Goal: Contribute content: Add original content to the website for others to see

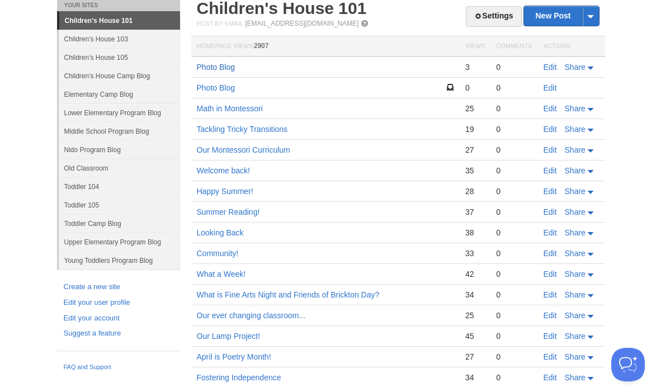
click at [217, 66] on link "Photo Blog" at bounding box center [216, 67] width 39 height 9
click at [545, 65] on link "Edit" at bounding box center [550, 67] width 13 height 9
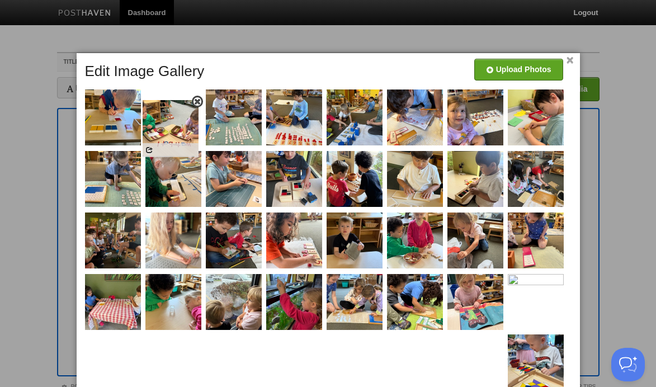
drag, startPoint x: 308, startPoint y: 239, endPoint x: 185, endPoint y: 126, distance: 167.5
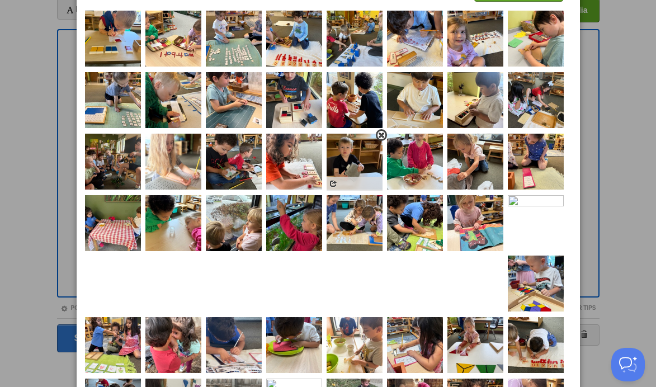
scroll to position [79, 0]
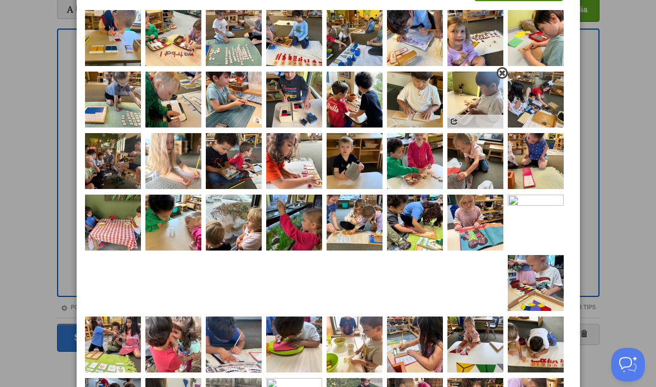
click at [500, 73] on span at bounding box center [503, 73] width 8 height 8
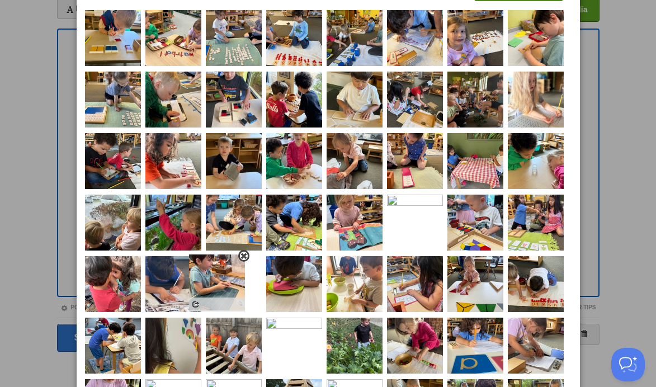
drag, startPoint x: 234, startPoint y: 106, endPoint x: 217, endPoint y: 289, distance: 183.8
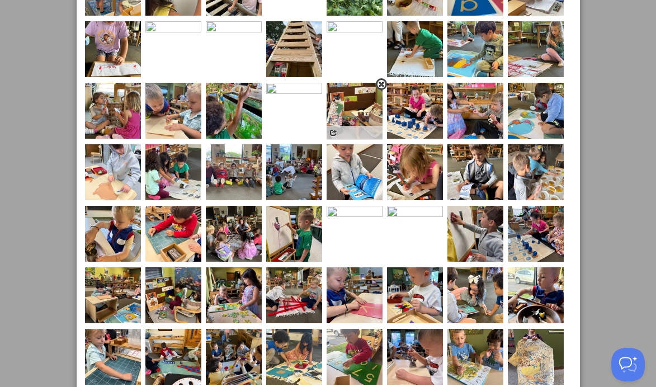
scroll to position [528, 0]
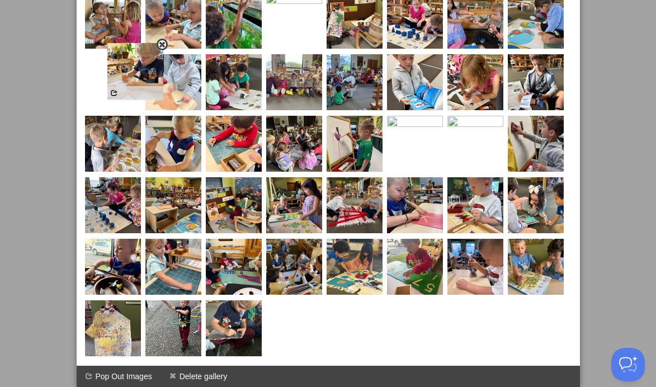
drag, startPoint x: 173, startPoint y: 323, endPoint x: 125, endPoint y: 70, distance: 257.4
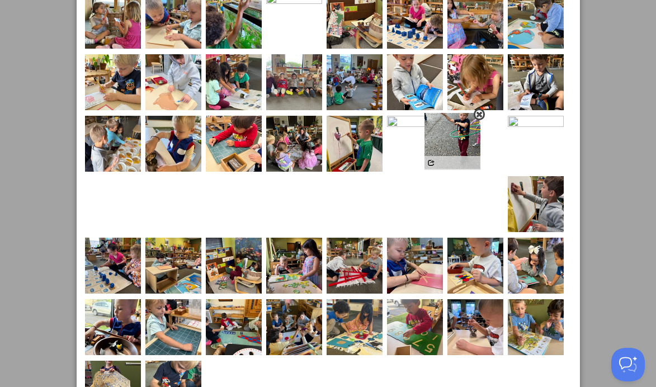
drag, startPoint x: 176, startPoint y: 323, endPoint x: 469, endPoint y: 140, distance: 345.4
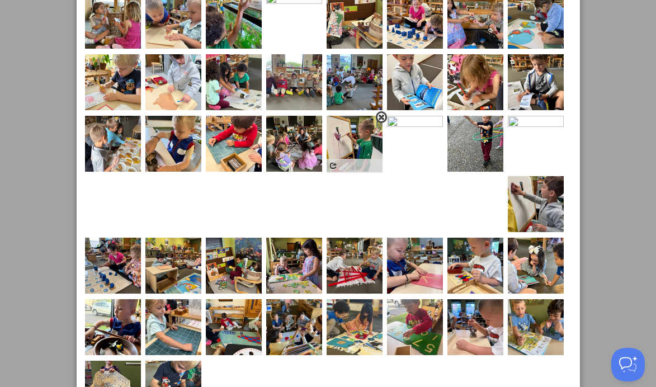
scroll to position [588, 0]
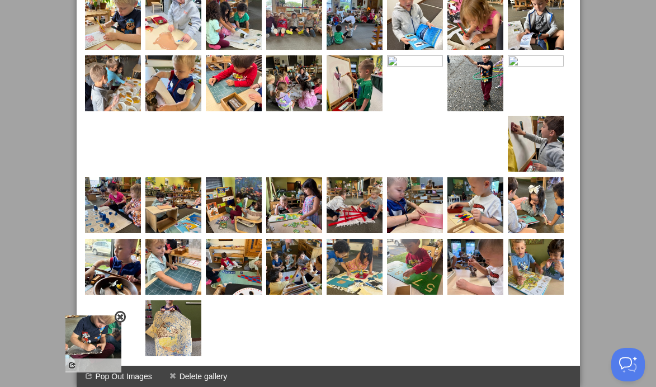
drag, startPoint x: 188, startPoint y: 300, endPoint x: 109, endPoint y: 314, distance: 80.8
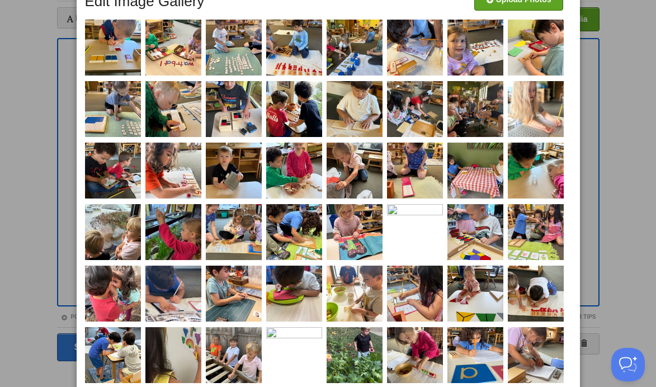
scroll to position [0, 0]
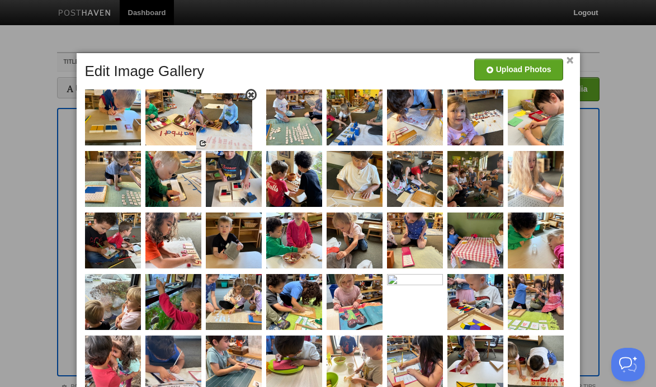
drag, startPoint x: 299, startPoint y: 105, endPoint x: 226, endPoint y: 108, distance: 72.8
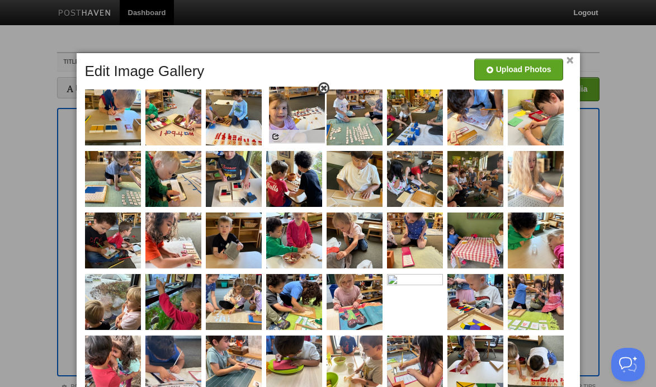
drag, startPoint x: 475, startPoint y: 121, endPoint x: 297, endPoint y: 118, distance: 178.5
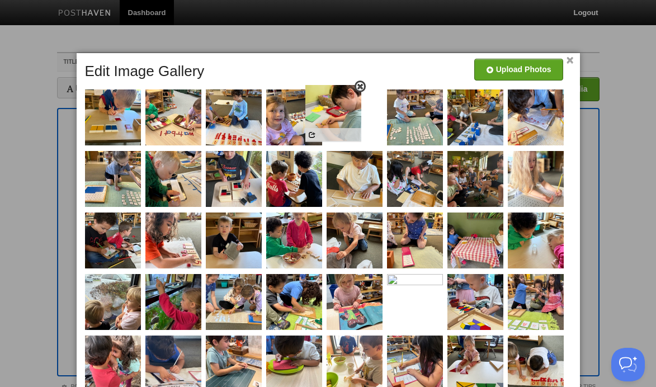
drag, startPoint x: 542, startPoint y: 130, endPoint x: 351, endPoint y: 127, distance: 190.8
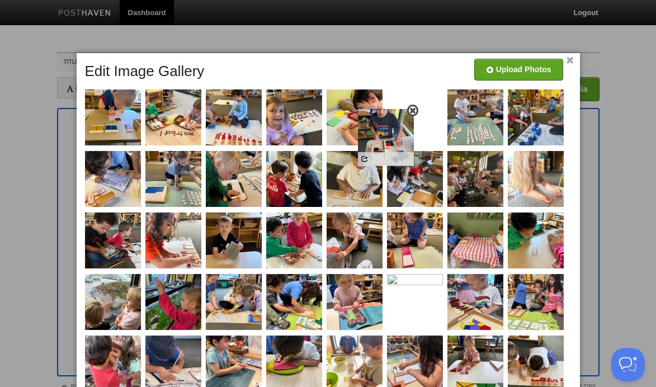
drag, startPoint x: 242, startPoint y: 179, endPoint x: 411, endPoint y: 126, distance: 177.1
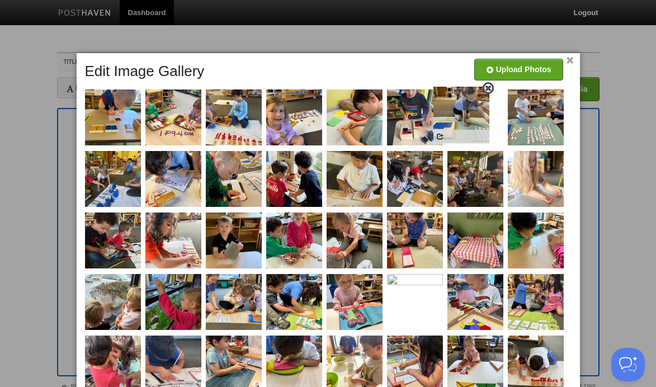
drag, startPoint x: 167, startPoint y: 186, endPoint x: 455, endPoint y: 121, distance: 295.2
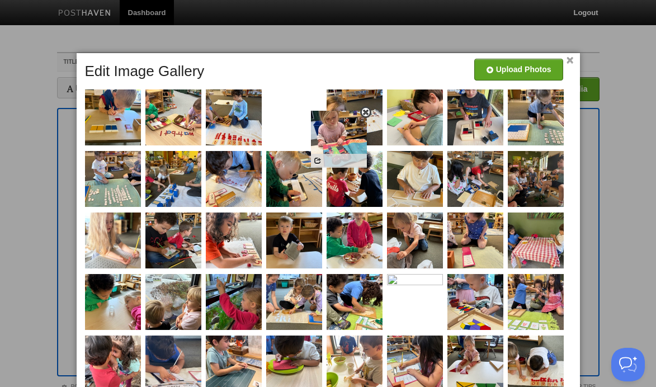
drag, startPoint x: 336, startPoint y: 299, endPoint x: 320, endPoint y: 136, distance: 164.1
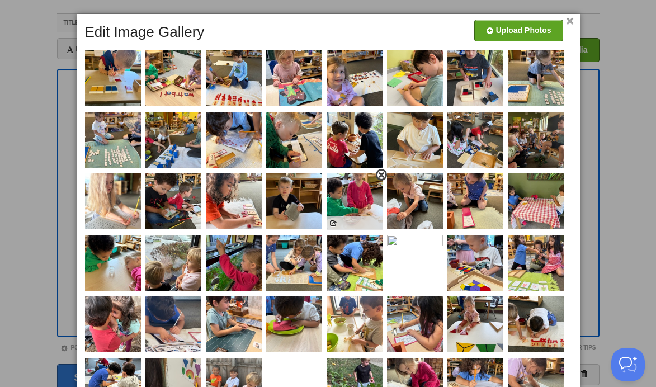
scroll to position [51, 0]
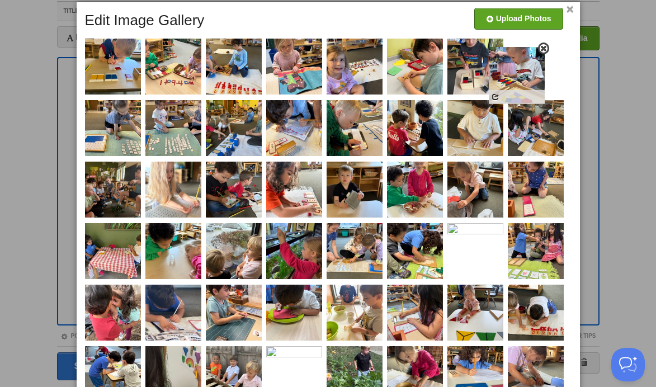
drag, startPoint x: 479, startPoint y: 252, endPoint x: 520, endPoint y: 76, distance: 181.0
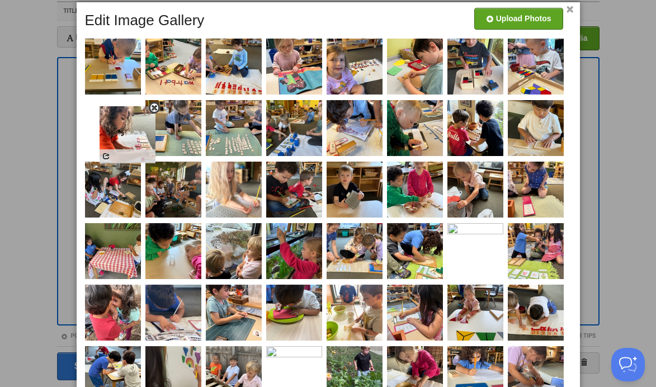
drag, startPoint x: 293, startPoint y: 191, endPoint x: 126, endPoint y: 135, distance: 175.7
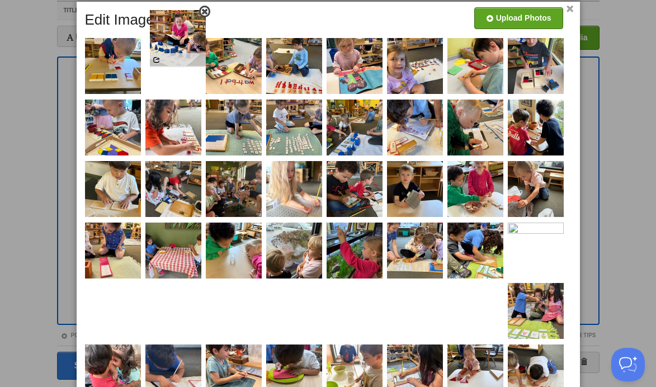
scroll to position [18, 0]
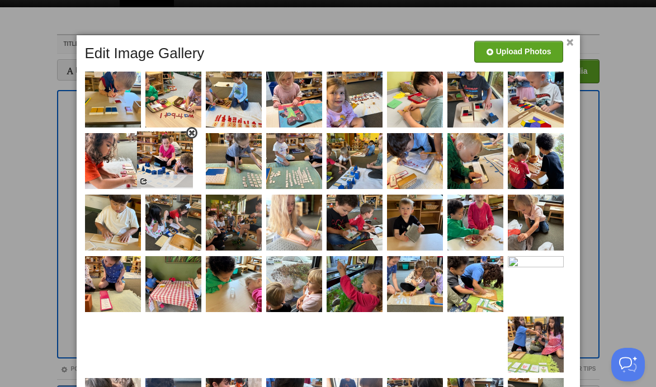
drag, startPoint x: 427, startPoint y: 301, endPoint x: 178, endPoint y: 154, distance: 289.2
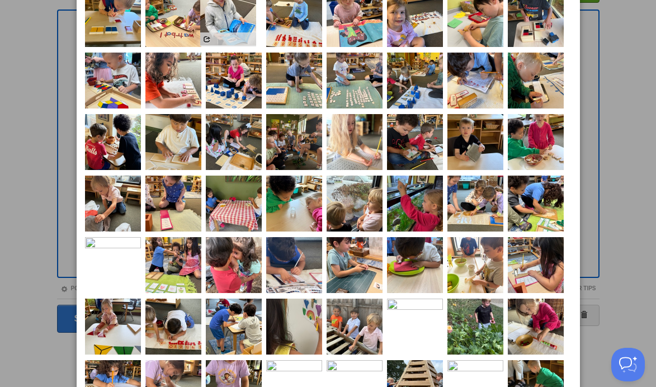
scroll to position [87, 0]
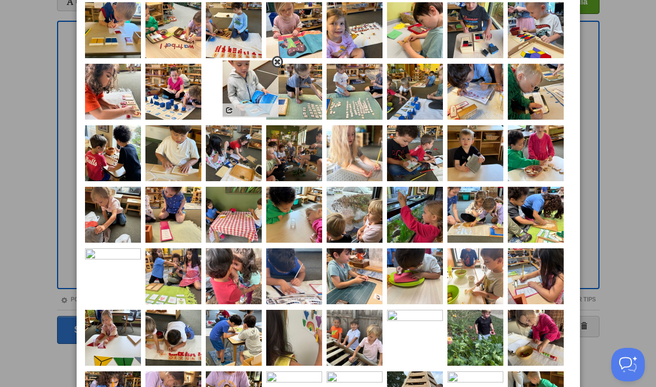
drag, startPoint x: 355, startPoint y: 283, endPoint x: 250, endPoint y: 79, distance: 229.5
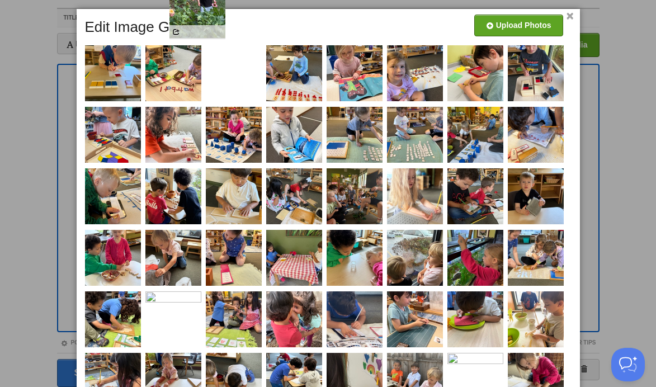
scroll to position [0, 0]
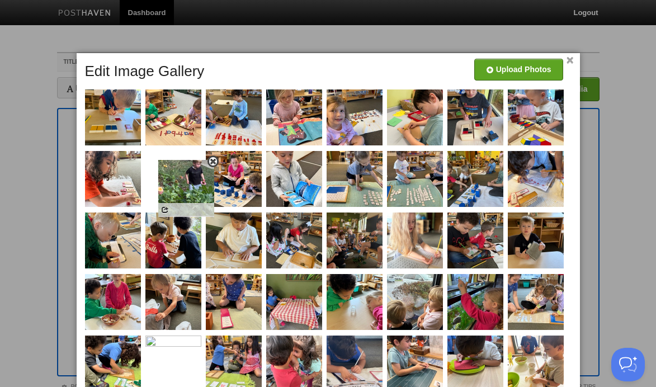
drag, startPoint x: 486, startPoint y: 228, endPoint x: 188, endPoint y: 167, distance: 304.5
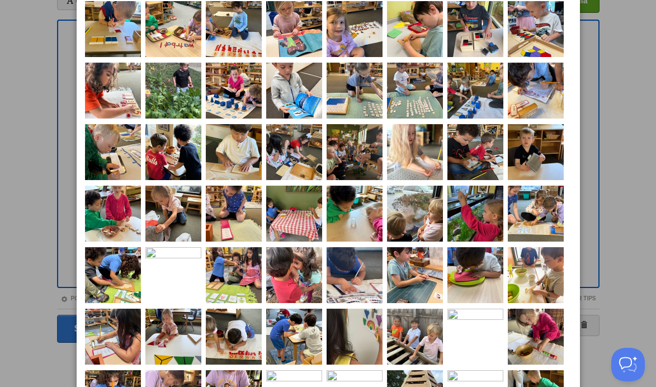
scroll to position [51, 0]
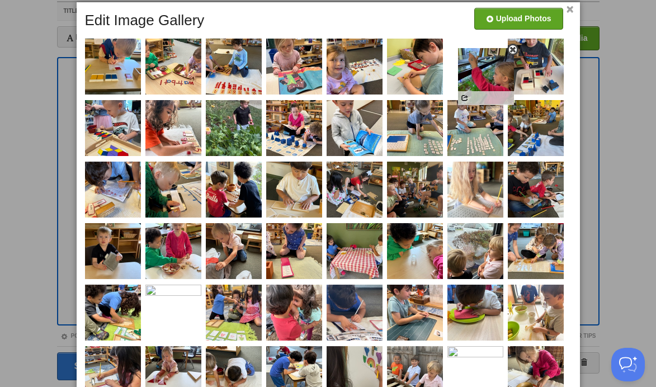
drag, startPoint x: 476, startPoint y: 241, endPoint x: 486, endPoint y: 65, distance: 175.4
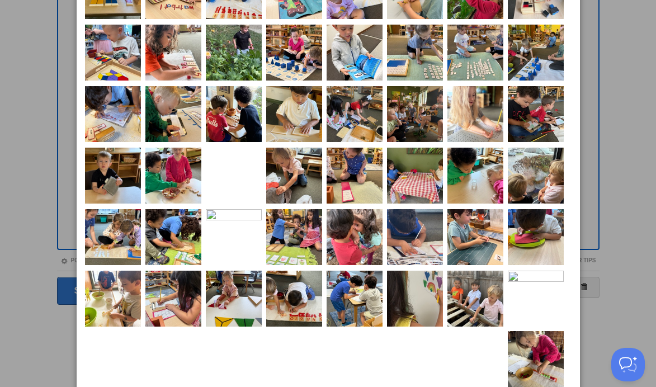
scroll to position [3, 0]
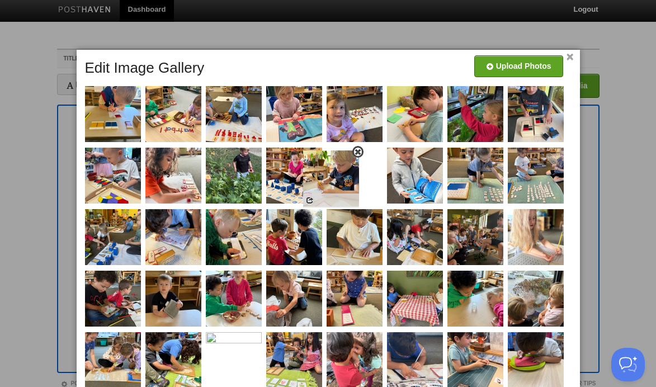
drag, startPoint x: 176, startPoint y: 204, endPoint x: 336, endPoint y: 178, distance: 161.5
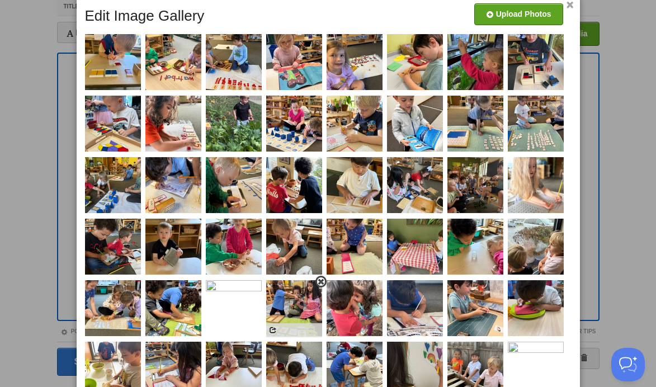
scroll to position [57, 0]
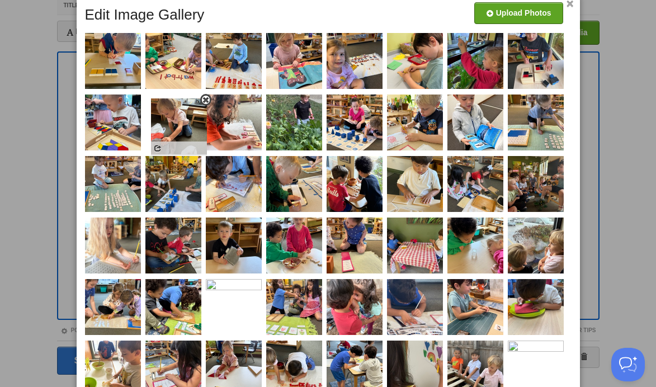
drag, startPoint x: 304, startPoint y: 244, endPoint x: 188, endPoint y: 125, distance: 166.6
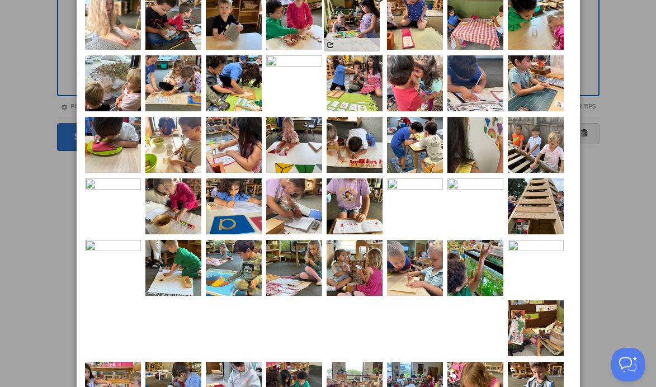
scroll to position [269, 0]
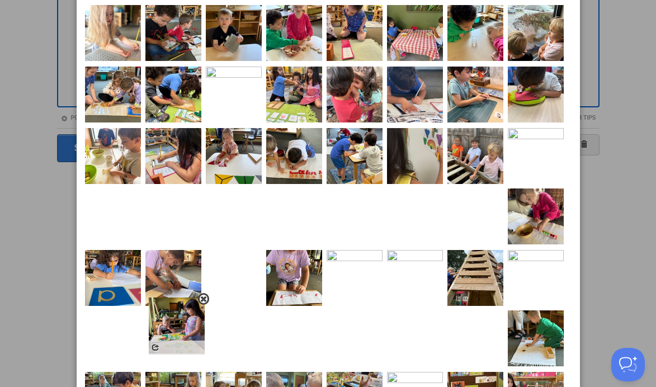
drag, startPoint x: 294, startPoint y: 292, endPoint x: 176, endPoint y: 329, distance: 123.2
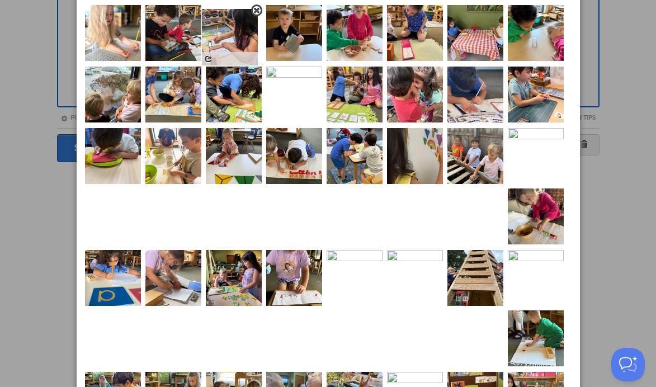
drag, startPoint x: 176, startPoint y: 149, endPoint x: 233, endPoint y: 30, distance: 131.9
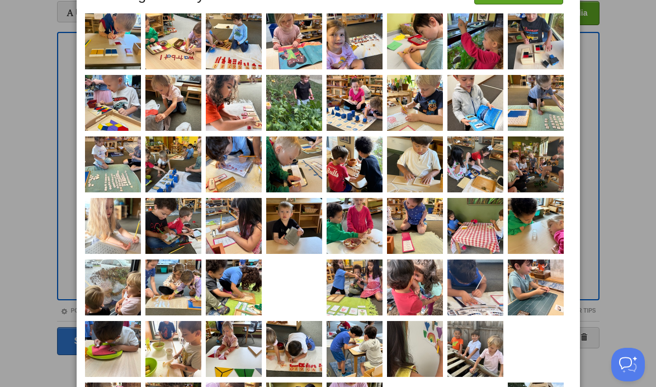
scroll to position [57, 0]
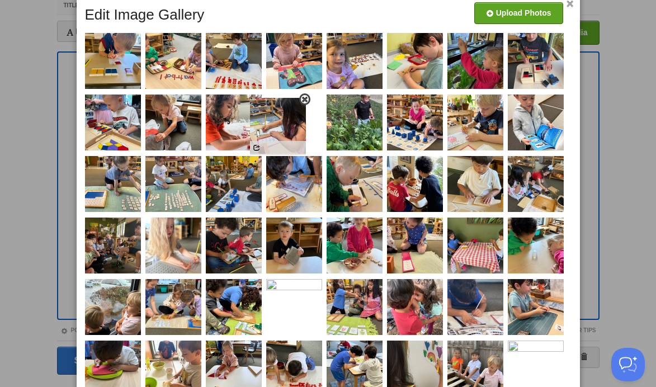
drag, startPoint x: 228, startPoint y: 234, endPoint x: 272, endPoint y: 114, distance: 127.6
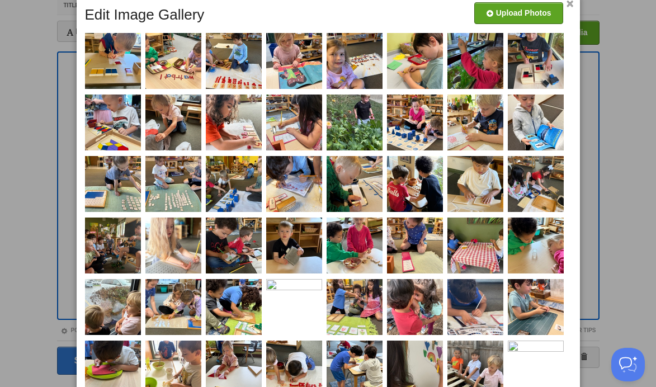
click at [568, 5] on link "×" at bounding box center [570, 4] width 7 height 6
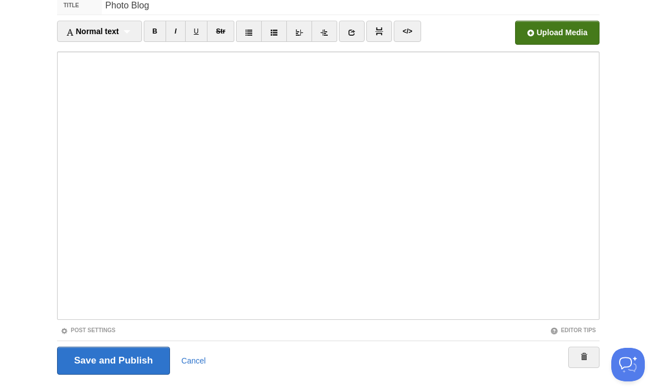
scroll to position [86, 0]
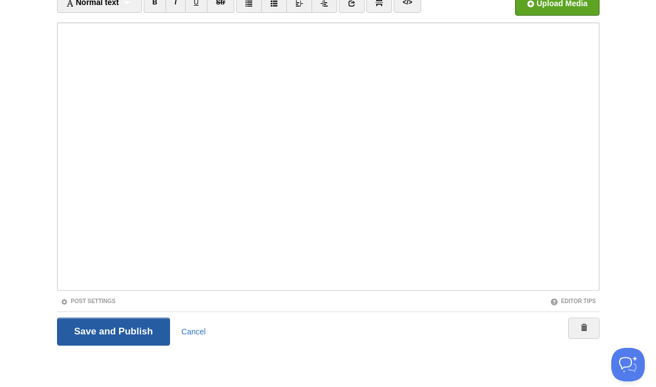
click at [92, 338] on input "Save and Publish" at bounding box center [114, 332] width 114 height 28
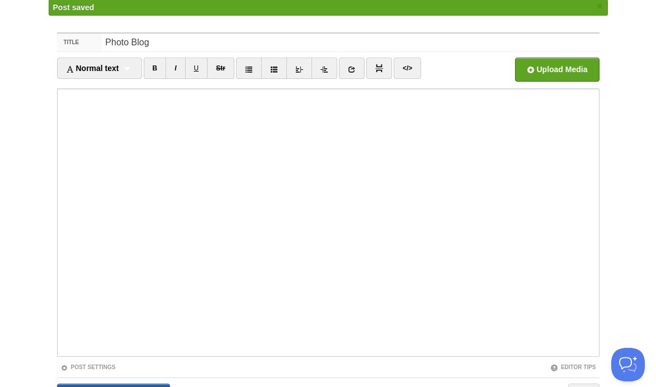
scroll to position [42, 0]
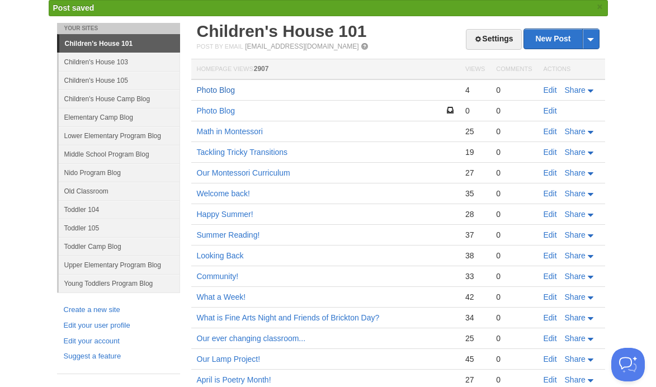
click at [228, 89] on link "Photo Blog" at bounding box center [216, 90] width 39 height 9
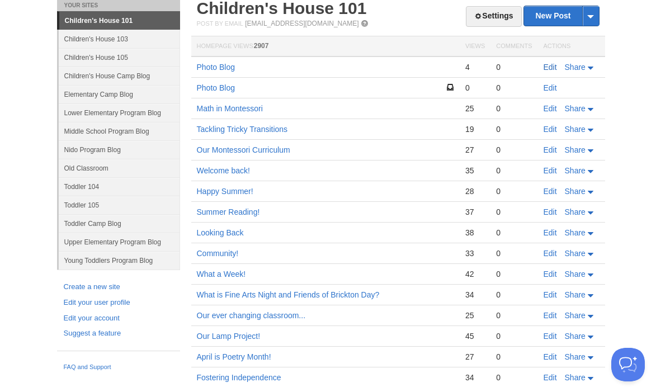
click at [555, 63] on link "Edit" at bounding box center [550, 67] width 13 height 9
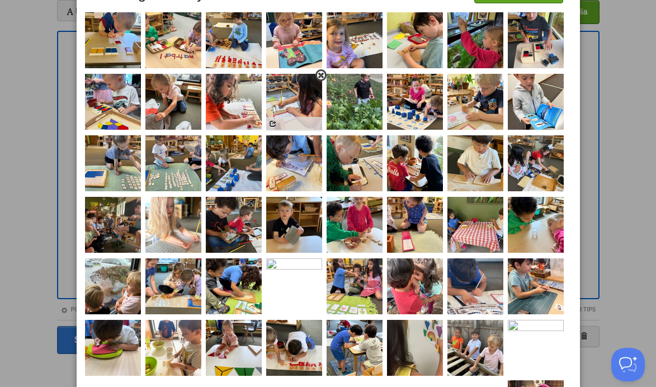
scroll to position [78, 0]
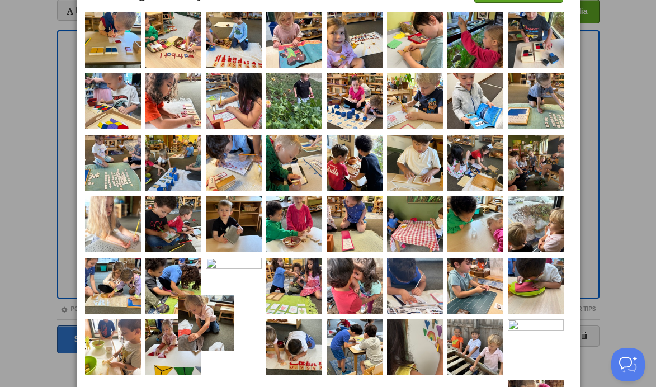
drag, startPoint x: 170, startPoint y: 107, endPoint x: 201, endPoint y: 327, distance: 222.7
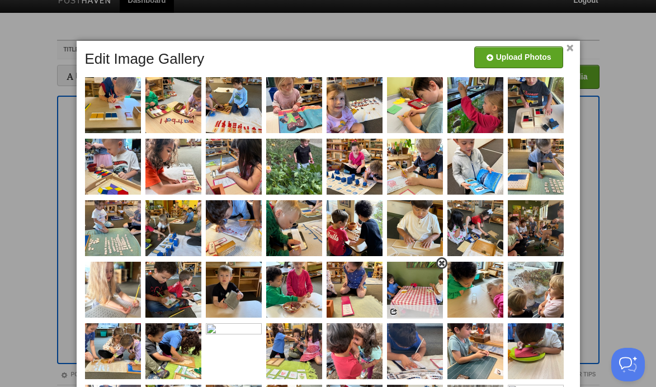
scroll to position [13, 0]
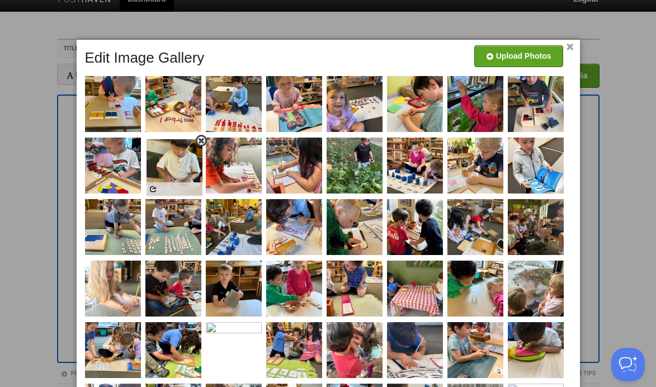
drag, startPoint x: 418, startPoint y: 232, endPoint x: 177, endPoint y: 172, distance: 247.9
click at [568, 48] on link "×" at bounding box center [570, 47] width 7 height 6
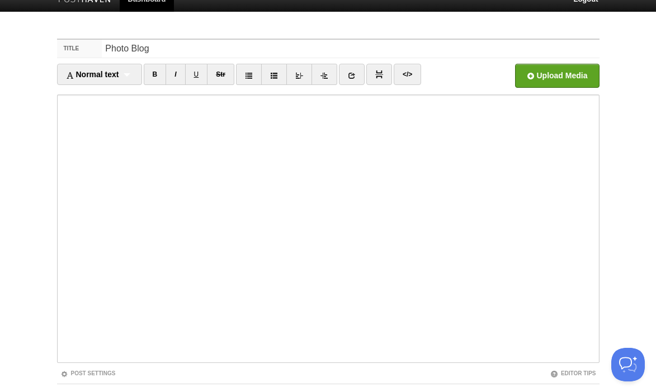
scroll to position [86, 0]
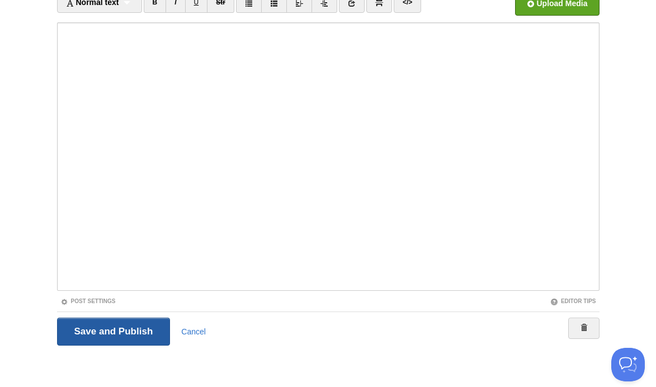
click at [126, 333] on input "Save and Publish" at bounding box center [114, 332] width 114 height 28
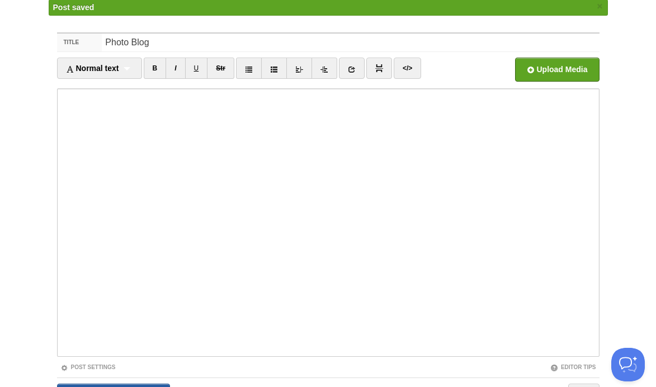
scroll to position [42, 0]
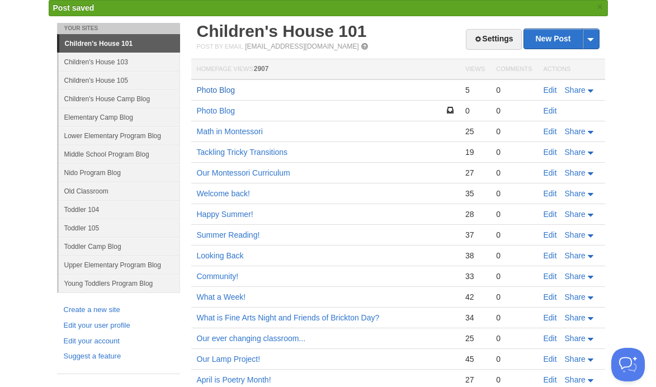
click at [213, 91] on link "Photo Blog" at bounding box center [216, 90] width 39 height 9
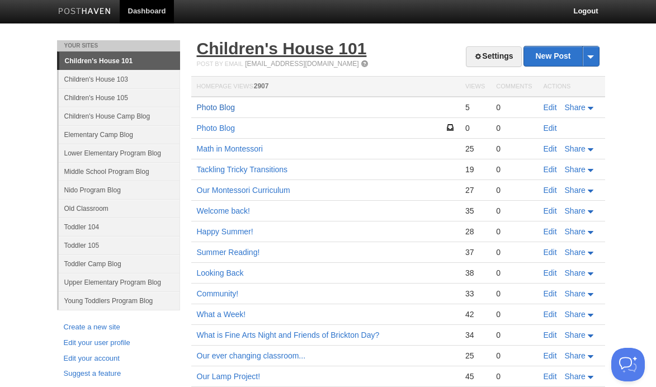
scroll to position [0, 0]
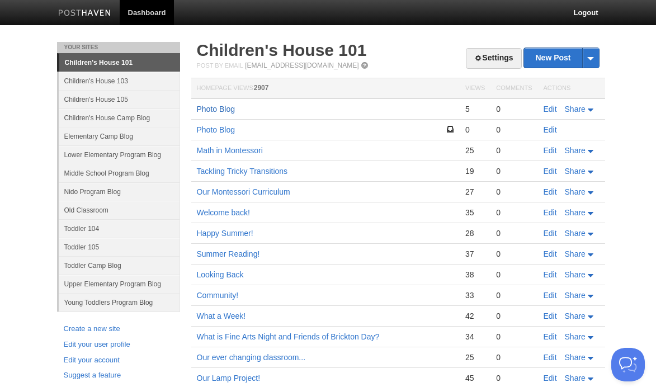
click at [230, 107] on link "Photo Blog" at bounding box center [216, 109] width 39 height 9
